Goal: Find specific page/section: Find specific page/section

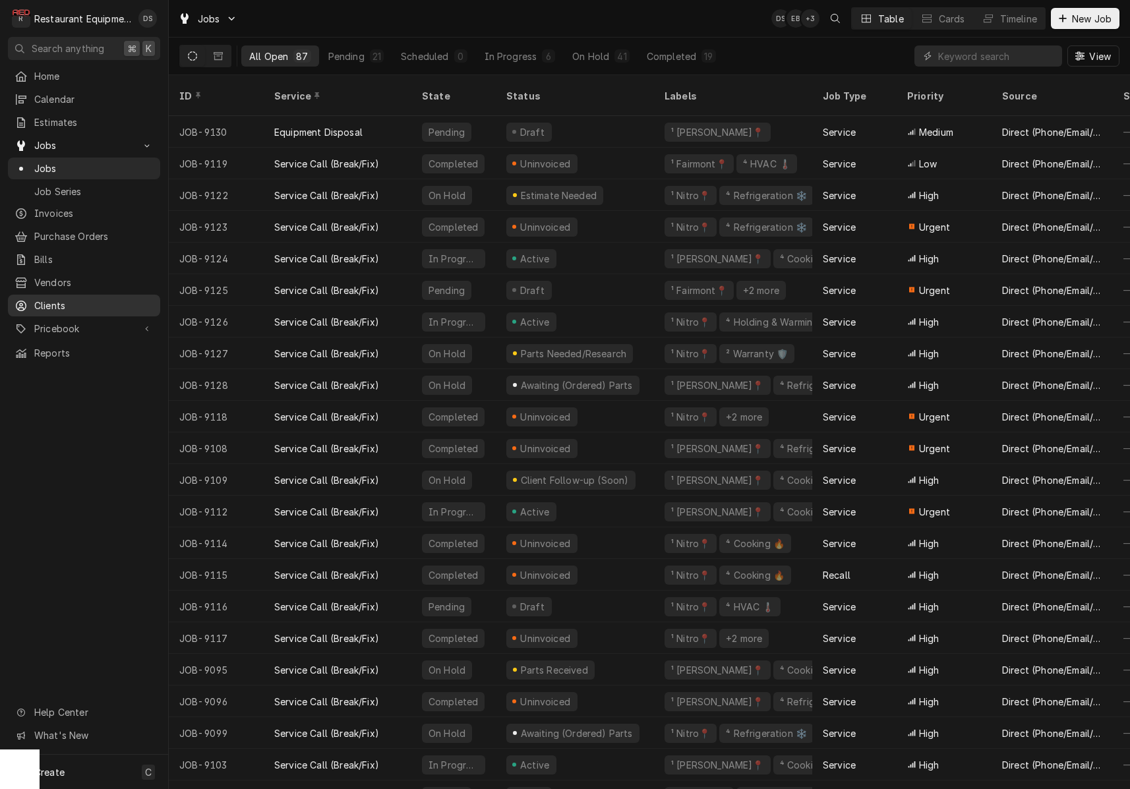
click at [59, 299] on span "Clients" at bounding box center [93, 306] width 119 height 14
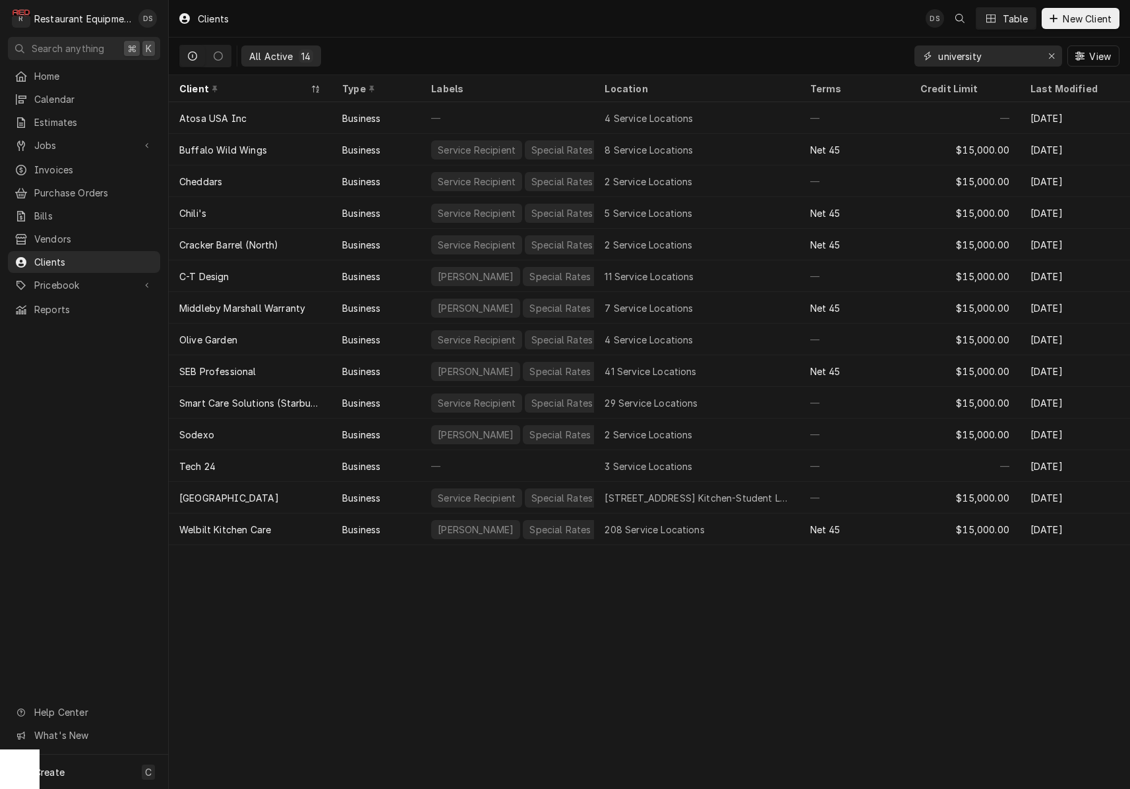
click at [994, 53] on input "university" at bounding box center [987, 55] width 99 height 21
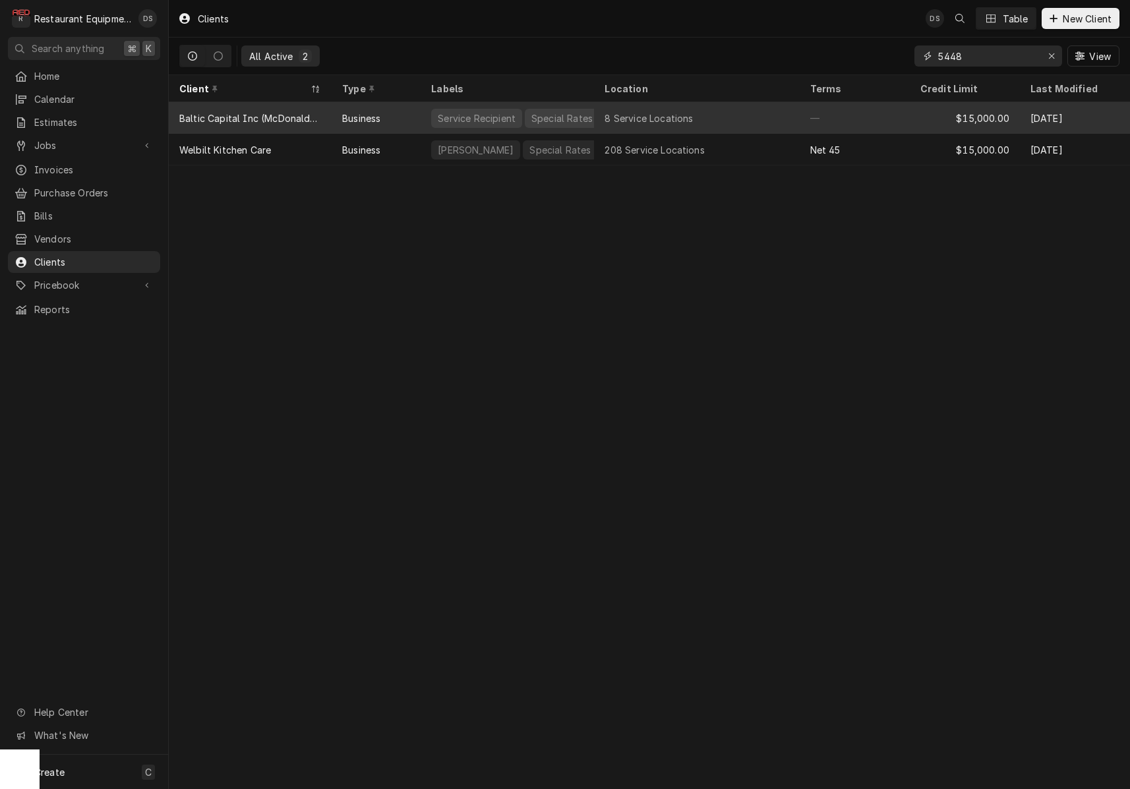
type input "5448"
click at [765, 115] on div "8 Service Locations" at bounding box center [696, 118] width 205 height 32
